Goal: Task Accomplishment & Management: Use online tool/utility

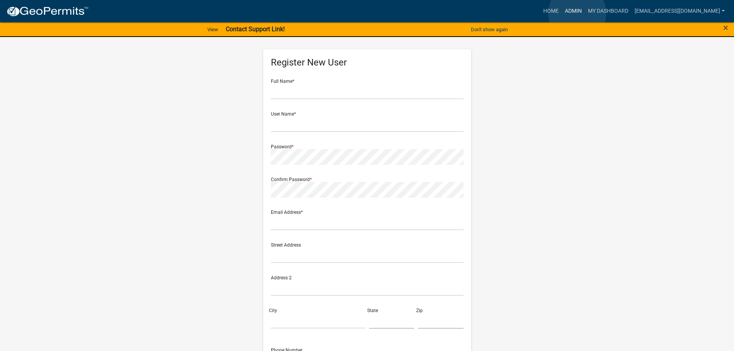
click at [577, 13] on link "Admin" at bounding box center [573, 11] width 23 height 15
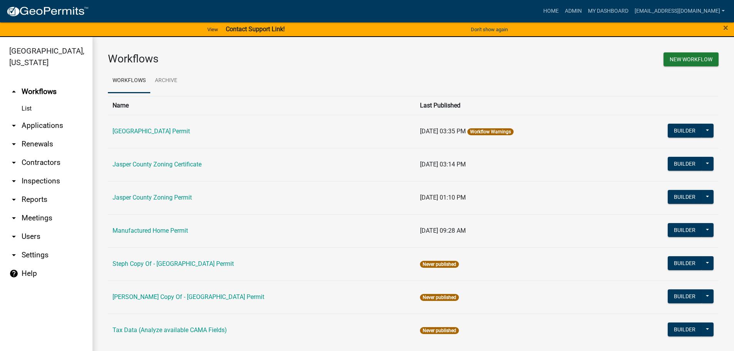
click at [44, 126] on link "arrow_drop_down Applications" at bounding box center [46, 125] width 92 height 18
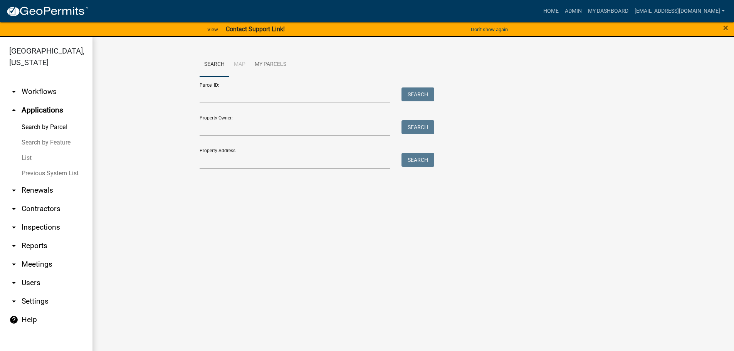
click at [32, 154] on link "List" at bounding box center [46, 157] width 92 height 15
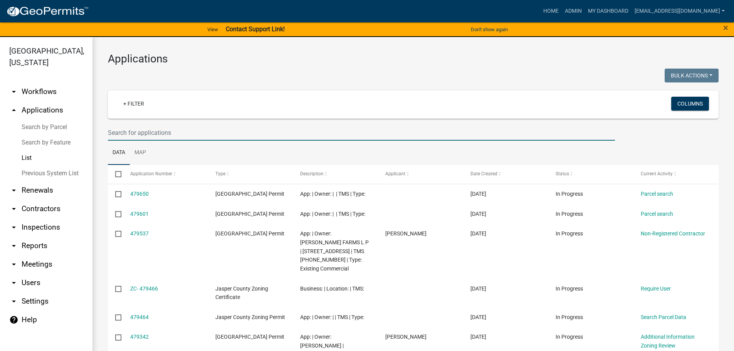
click at [198, 132] on input "text" at bounding box center [361, 133] width 507 height 16
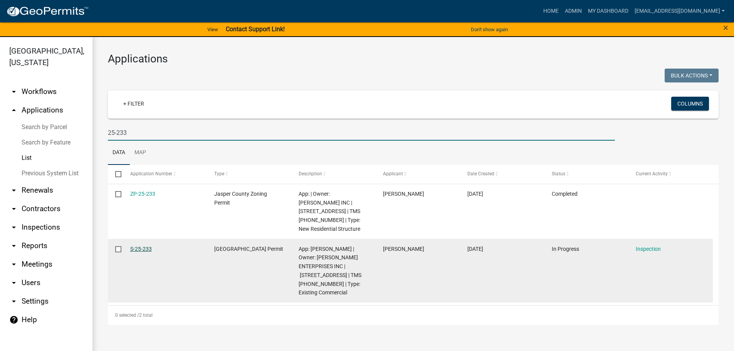
type input "25-233"
click at [135, 246] on link "S-25-233" at bounding box center [141, 249] width 22 height 6
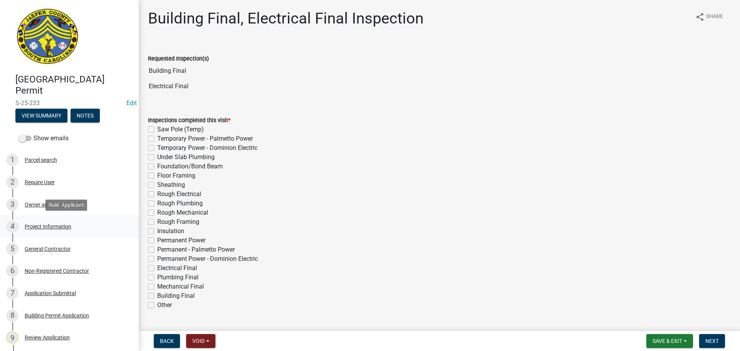
click at [67, 227] on div "Project Information" at bounding box center [48, 226] width 47 height 5
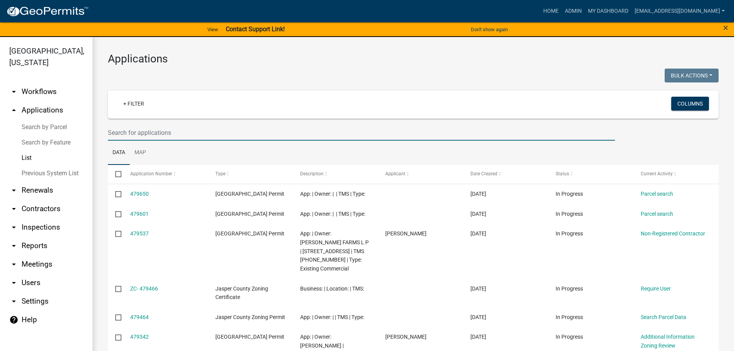
click at [248, 133] on input "text" at bounding box center [361, 133] width 507 height 16
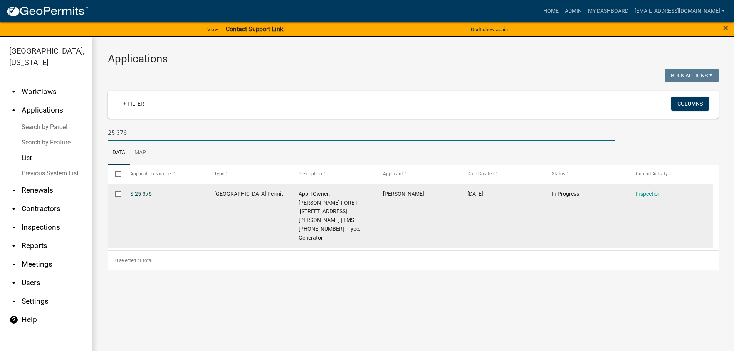
type input "25-376"
click at [135, 192] on link "S-25-376" at bounding box center [141, 194] width 22 height 6
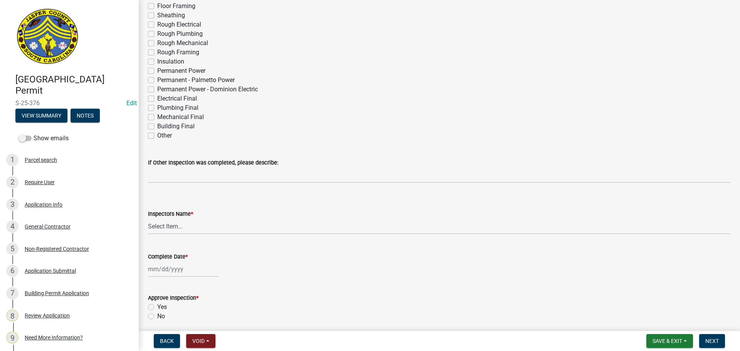
scroll to position [193, 0]
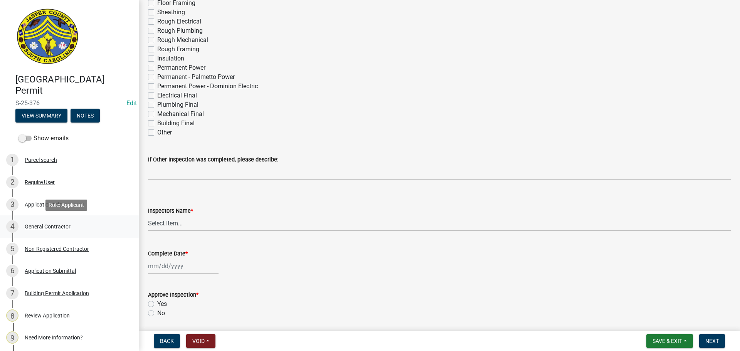
click at [40, 228] on div "General Contractor" at bounding box center [48, 226] width 46 height 5
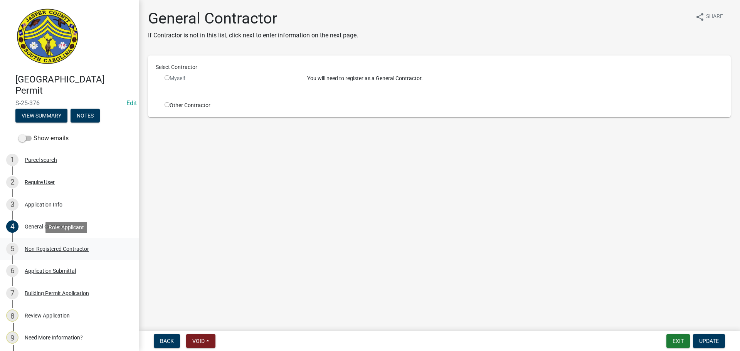
click at [49, 246] on div "Non-Registered Contractor" at bounding box center [57, 248] width 64 height 5
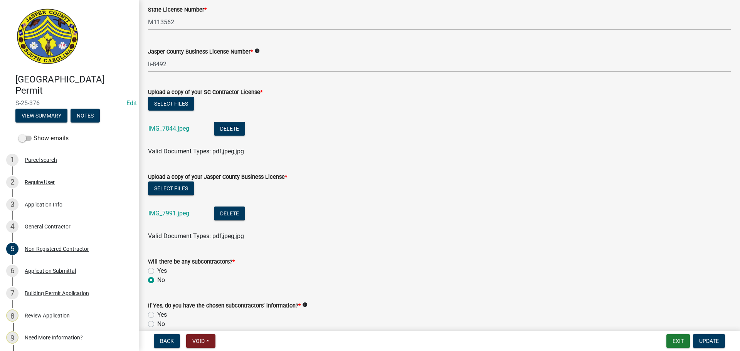
scroll to position [385, 0]
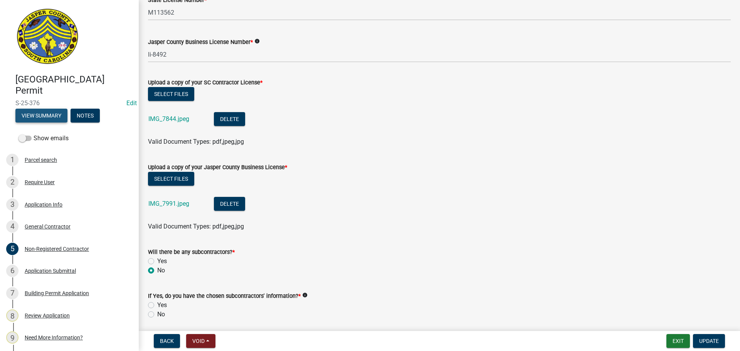
click at [38, 116] on button "View Summary" at bounding box center [41, 116] width 52 height 14
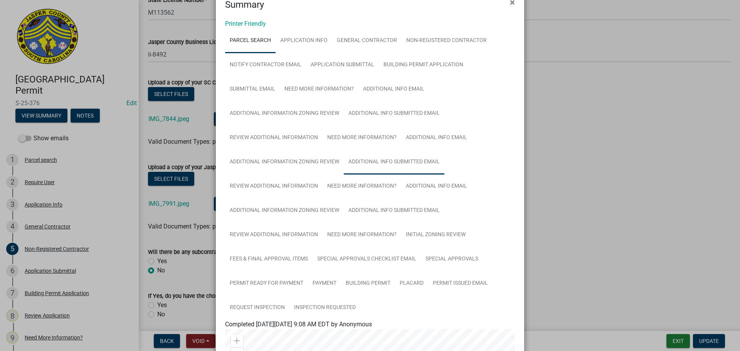
scroll to position [0, 0]
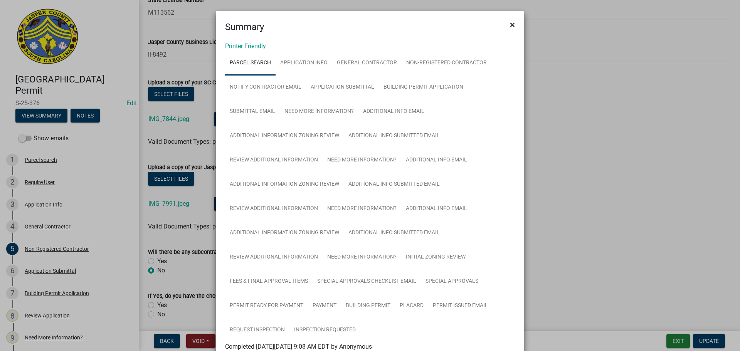
click at [511, 27] on span "×" at bounding box center [512, 24] width 5 height 11
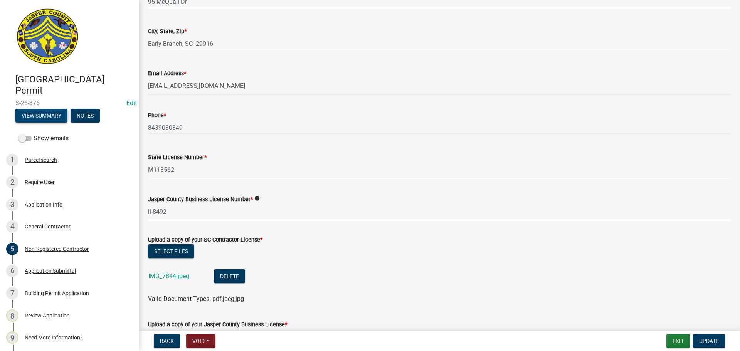
scroll to position [231, 0]
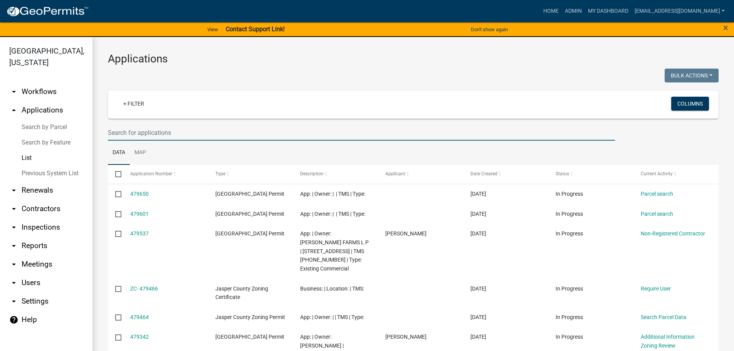
click at [190, 134] on input "text" at bounding box center [361, 133] width 507 height 16
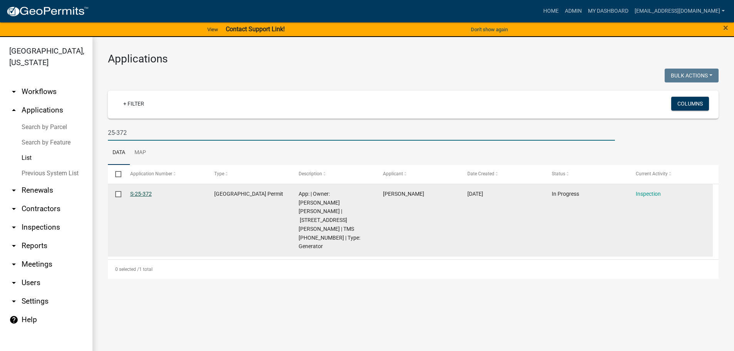
type input "25-372"
click at [145, 192] on link "S-25-372" at bounding box center [141, 194] width 22 height 6
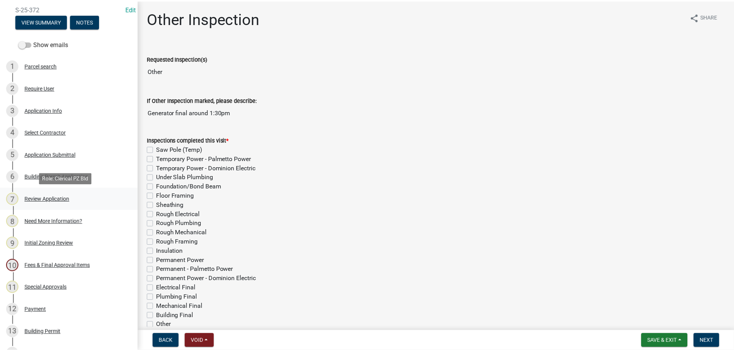
scroll to position [116, 0]
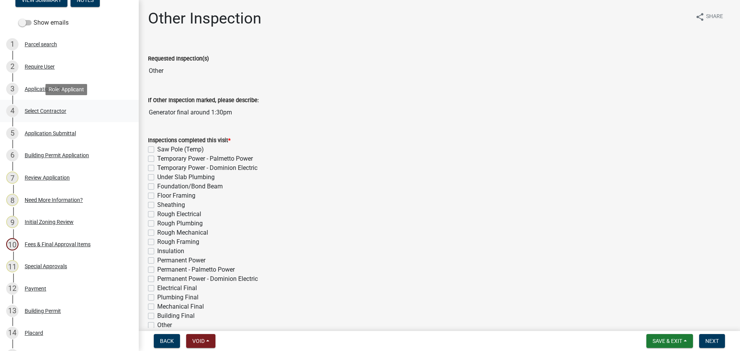
click at [45, 112] on div "Select Contractor" at bounding box center [46, 110] width 42 height 5
